Goal: Task Accomplishment & Management: Use online tool/utility

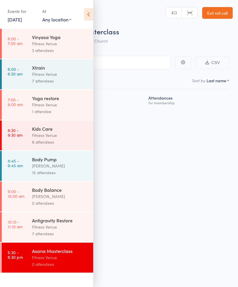
scroll to position [4, 0]
click at [65, 230] on div "Fitness Venue" at bounding box center [60, 227] width 56 height 7
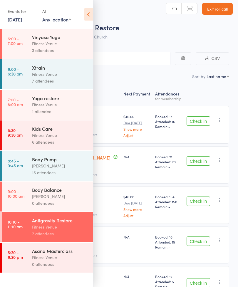
click at [87, 14] on icon at bounding box center [88, 14] width 9 height 12
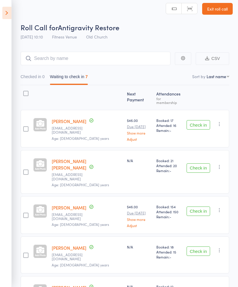
click at [198, 163] on button "Check in" at bounding box center [199, 167] width 24 height 9
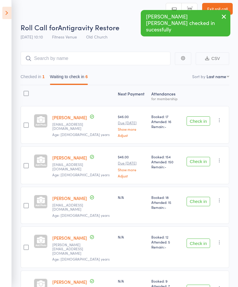
click at [198, 162] on button "Check in" at bounding box center [199, 161] width 24 height 9
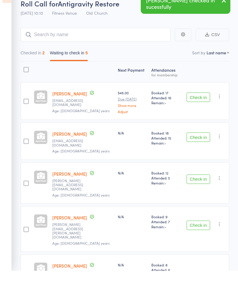
scroll to position [11, 0]
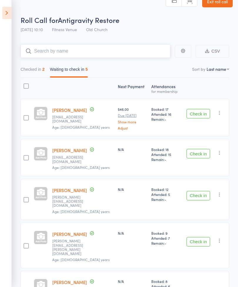
click at [49, 49] on input "search" at bounding box center [96, 51] width 150 height 14
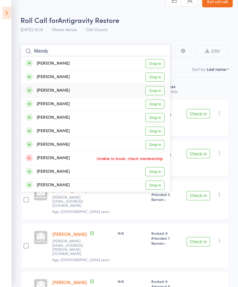
type input "Mandy"
click at [156, 92] on link "Drop in" at bounding box center [154, 90] width 19 height 9
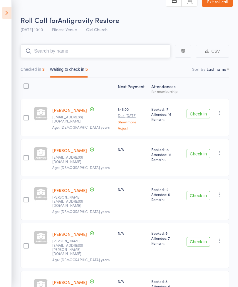
click at [52, 50] on input "search" at bounding box center [96, 51] width 150 height 14
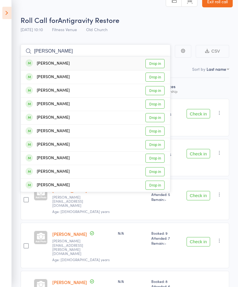
type input "[PERSON_NAME]"
click at [158, 90] on link "Drop in" at bounding box center [154, 90] width 19 height 9
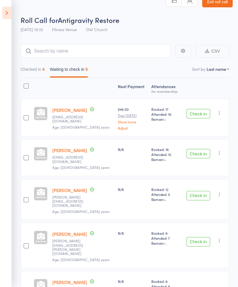
click at [200, 113] on button "Check in" at bounding box center [199, 113] width 24 height 9
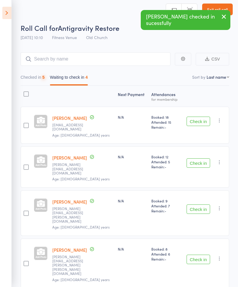
scroll to position [4, 0]
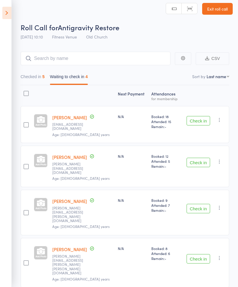
click at [199, 158] on button "Check in" at bounding box center [199, 162] width 24 height 9
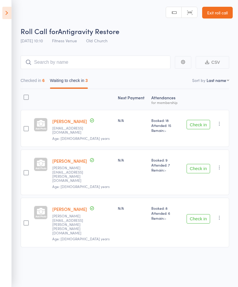
click at [200, 164] on button "Check in" at bounding box center [199, 168] width 24 height 9
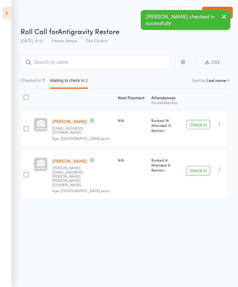
click at [202, 166] on button "Check in" at bounding box center [199, 170] width 24 height 9
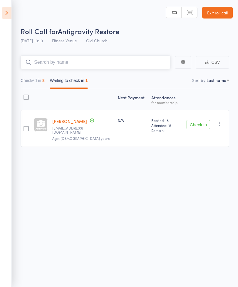
click at [39, 62] on input "search" at bounding box center [96, 63] width 150 height 14
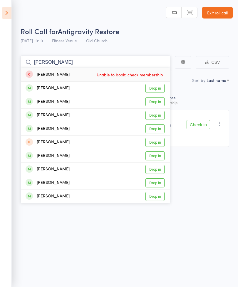
type input "[PERSON_NAME]"
click at [156, 100] on link "Drop in" at bounding box center [154, 101] width 19 height 9
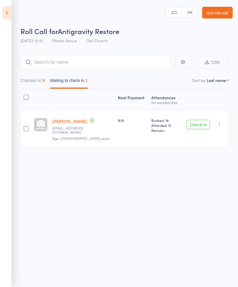
click at [196, 120] on button "Check in" at bounding box center [199, 124] width 24 height 9
